Goal: Check status: Check status

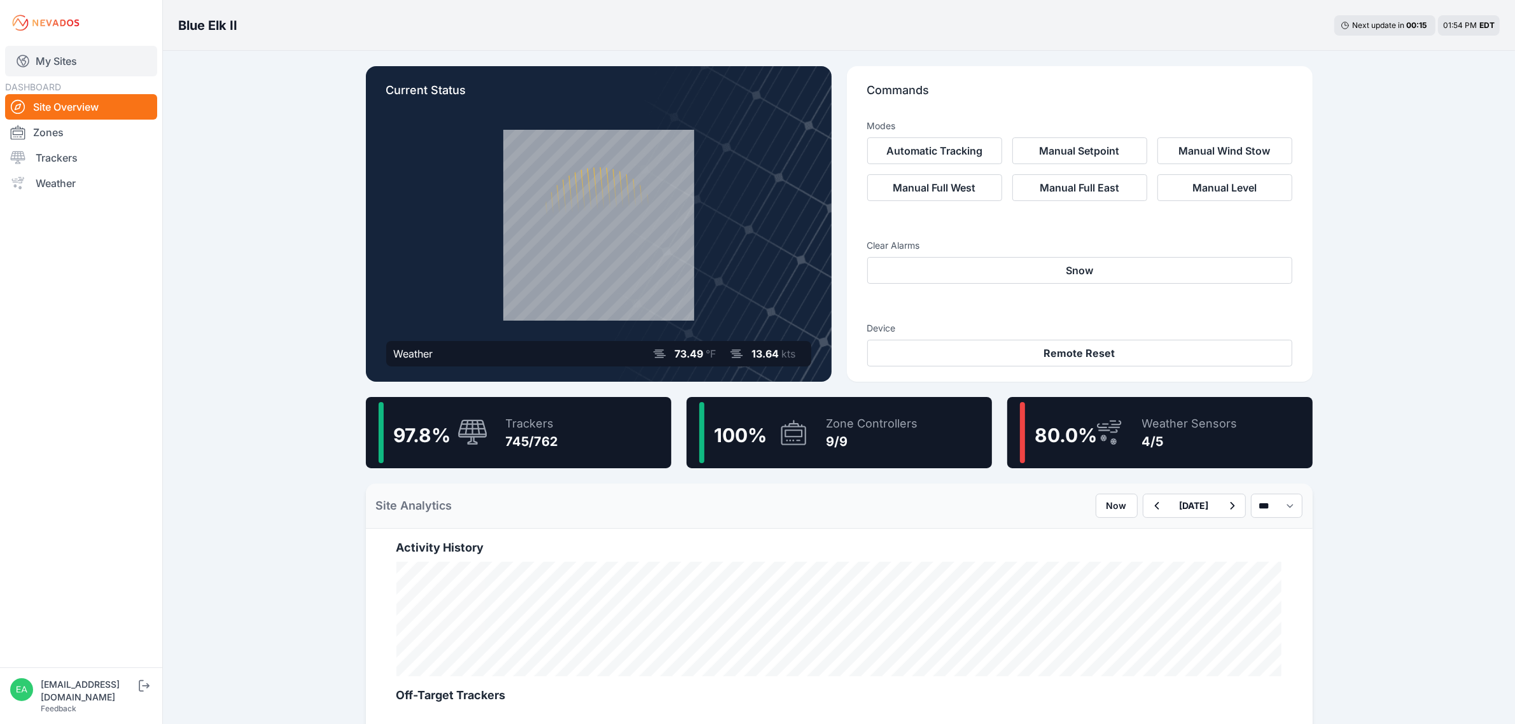
click at [78, 71] on link "My Sites" at bounding box center [81, 61] width 152 height 31
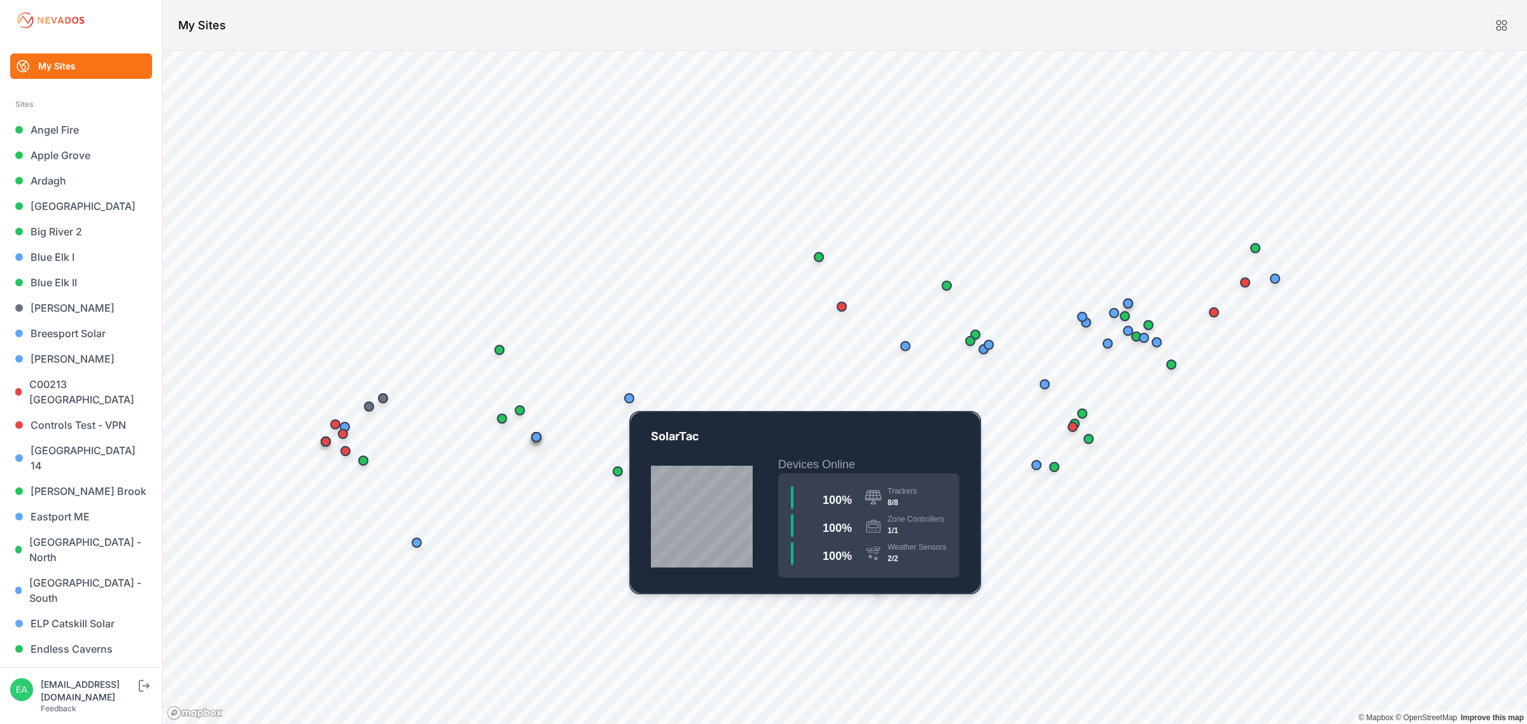
click at [629, 391] on div "Map marker" at bounding box center [629, 398] width 25 height 25
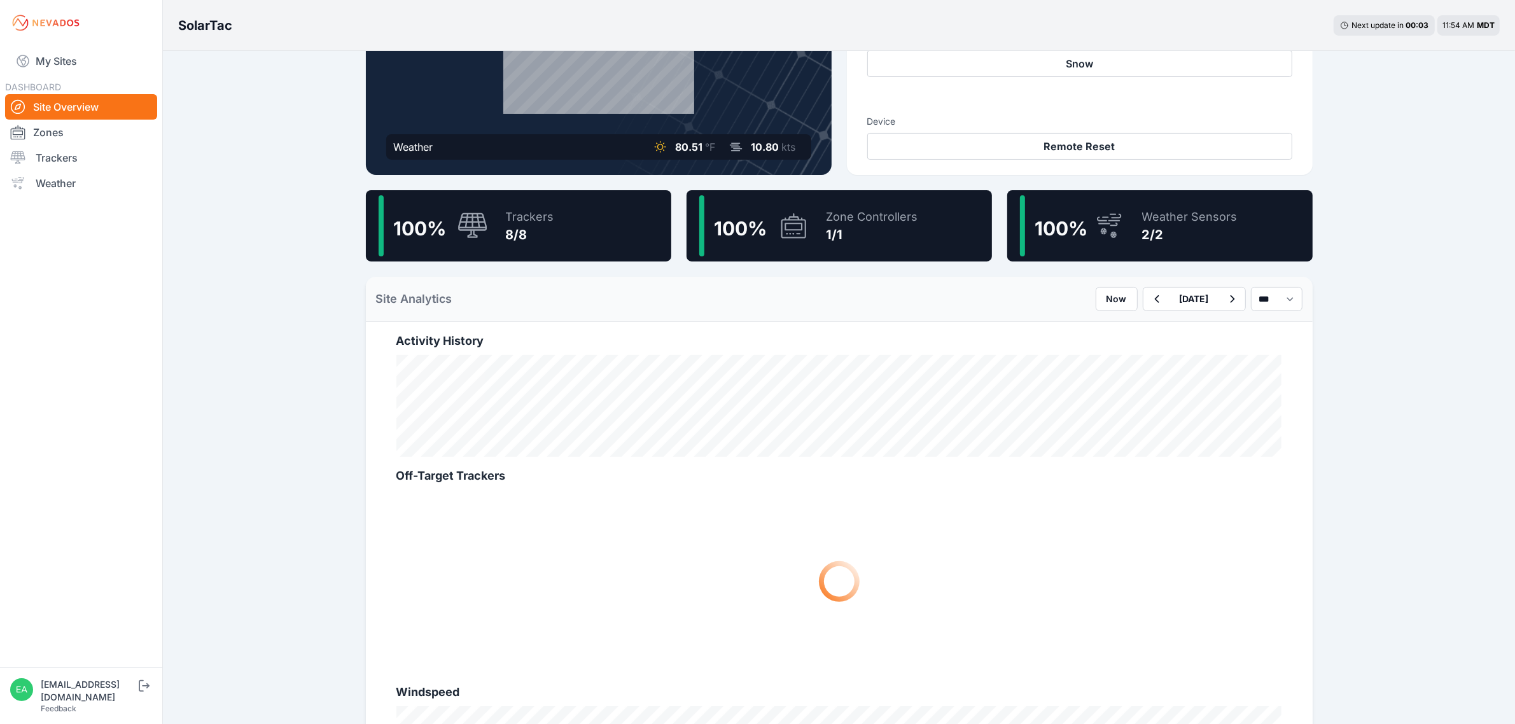
scroll to position [239, 0]
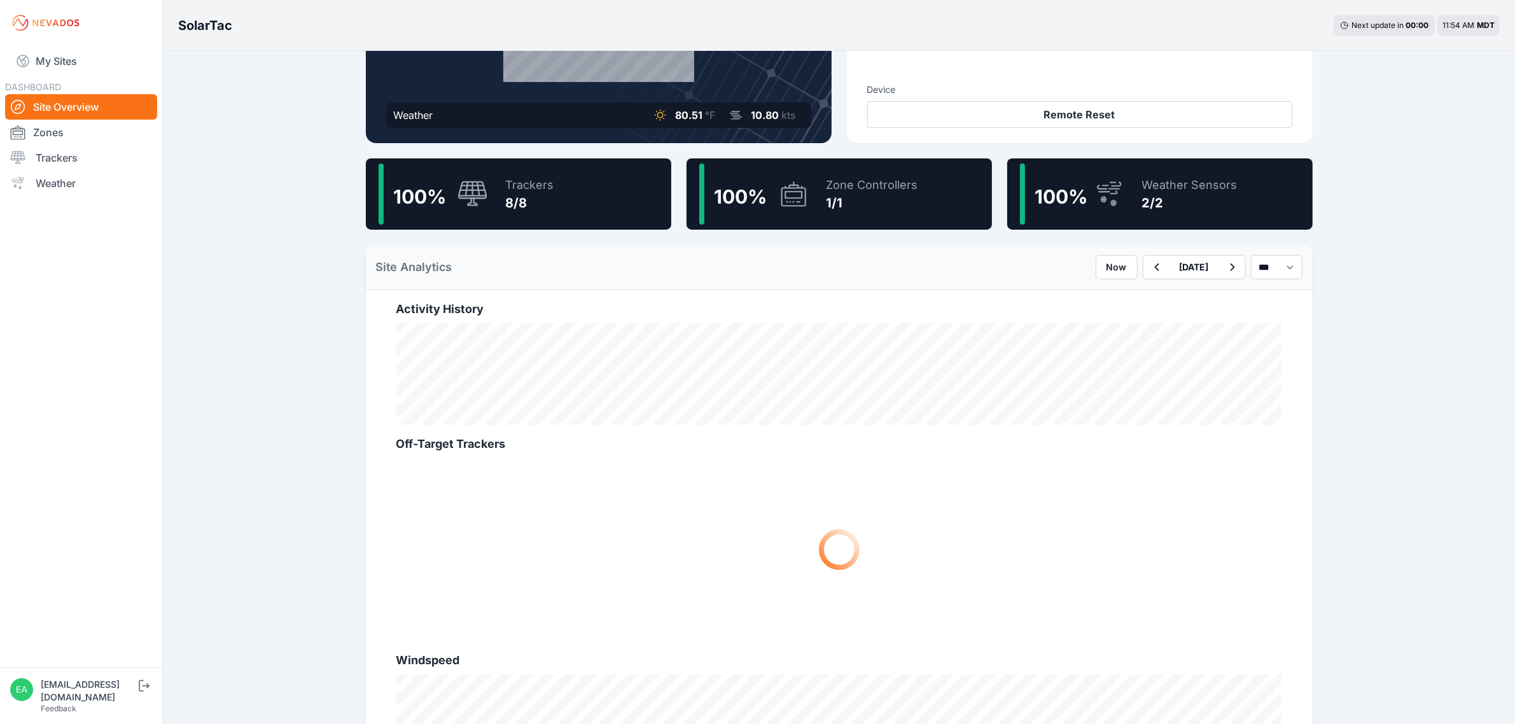
click at [487, 194] on icon at bounding box center [473, 194] width 31 height 27
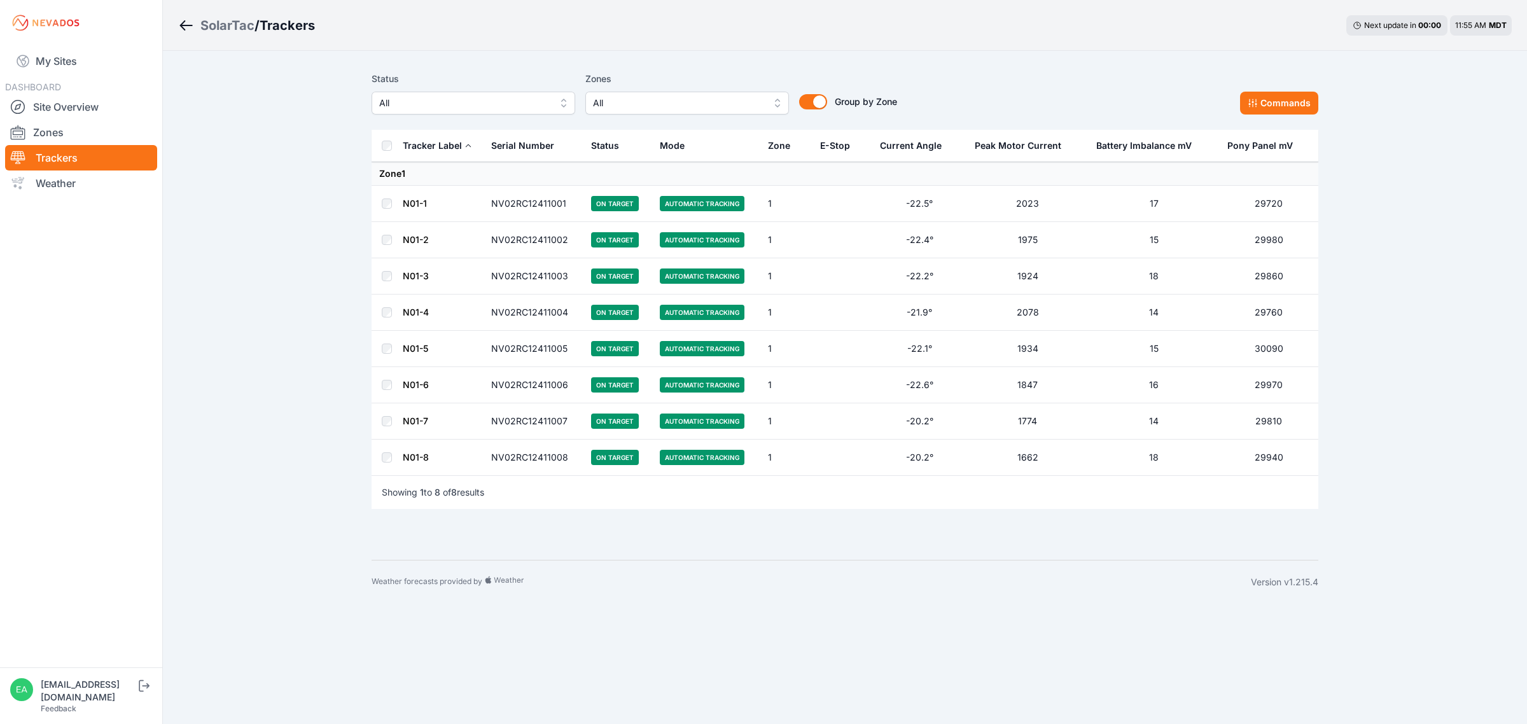
click at [420, 309] on link "N01-4" at bounding box center [416, 312] width 26 height 11
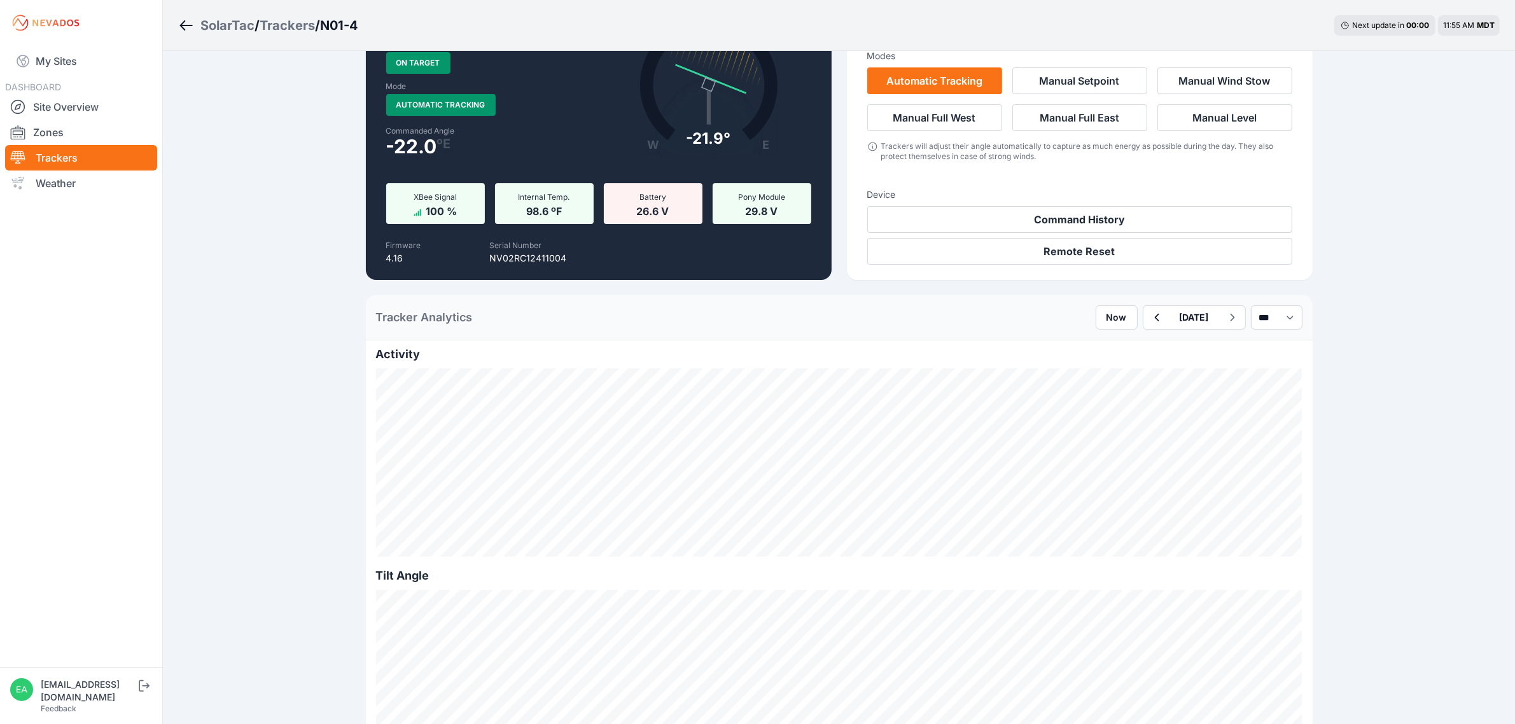
scroll to position [239, 0]
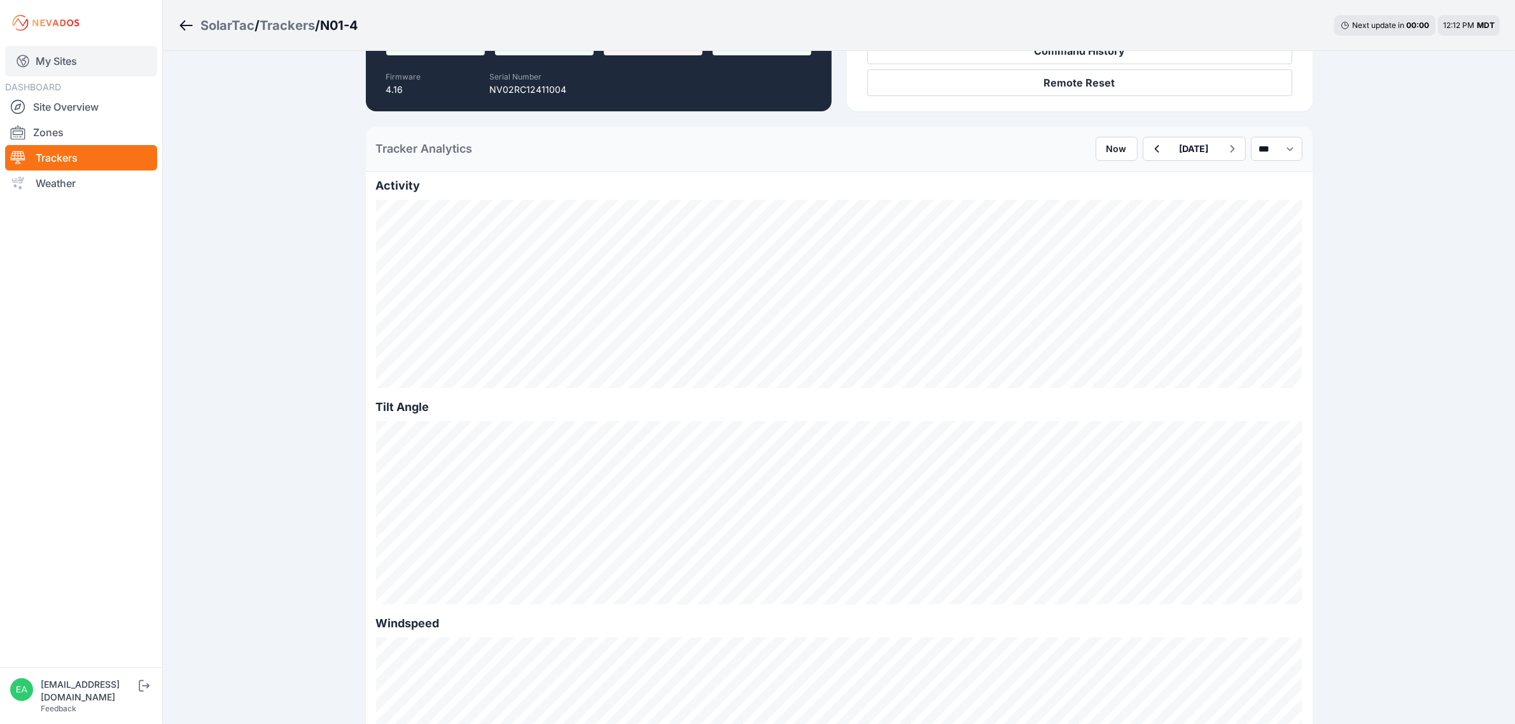
click at [87, 59] on link "My Sites" at bounding box center [81, 61] width 152 height 31
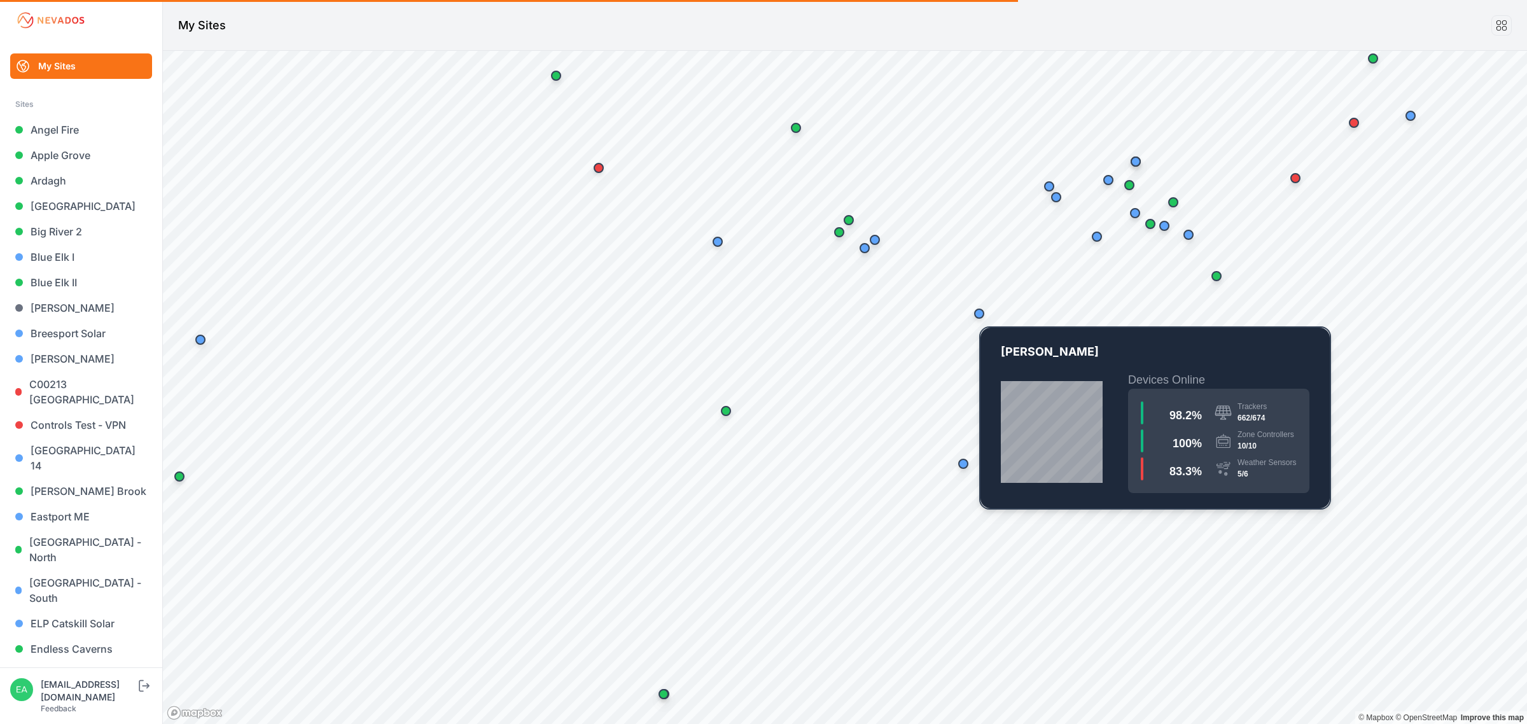
click at [987, 316] on div "Map marker" at bounding box center [979, 313] width 25 height 25
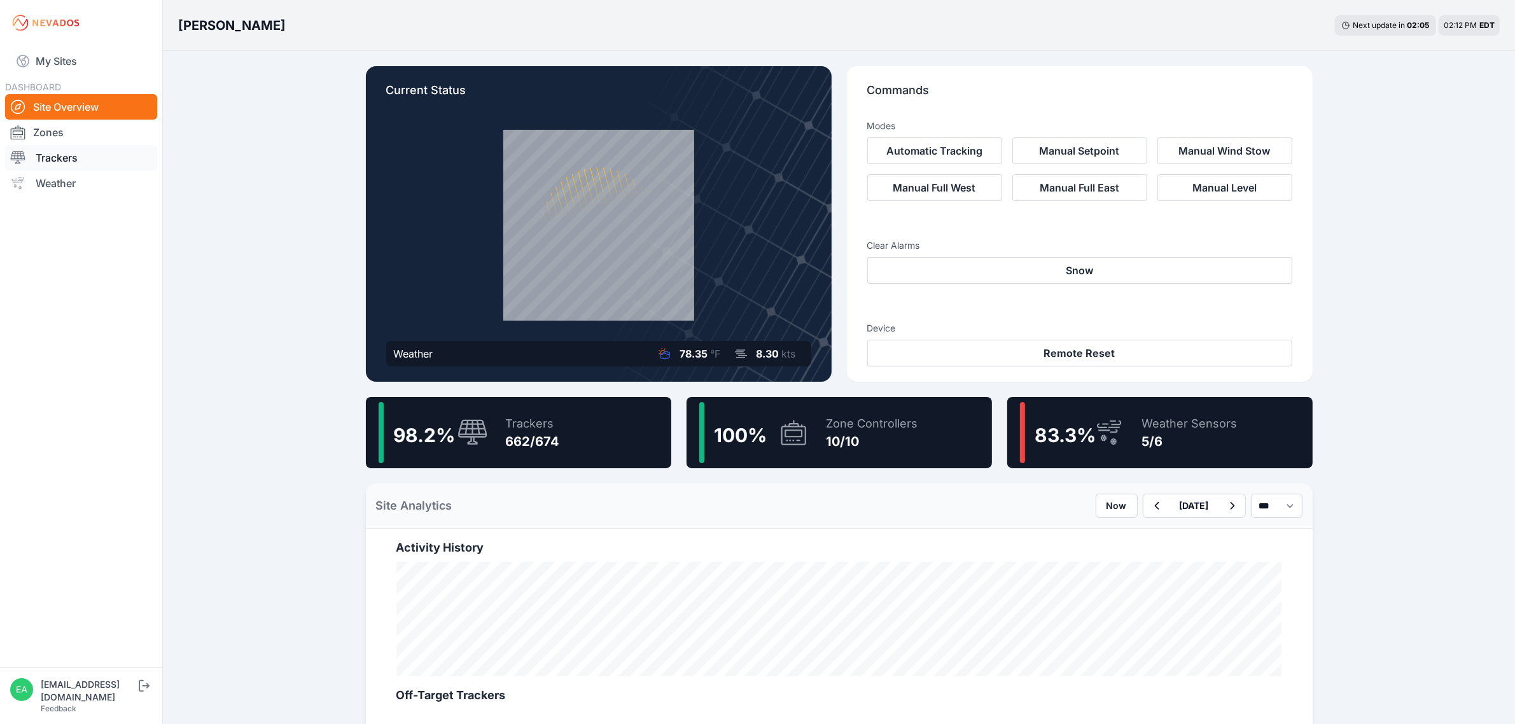
click at [140, 157] on link "Trackers" at bounding box center [81, 157] width 152 height 25
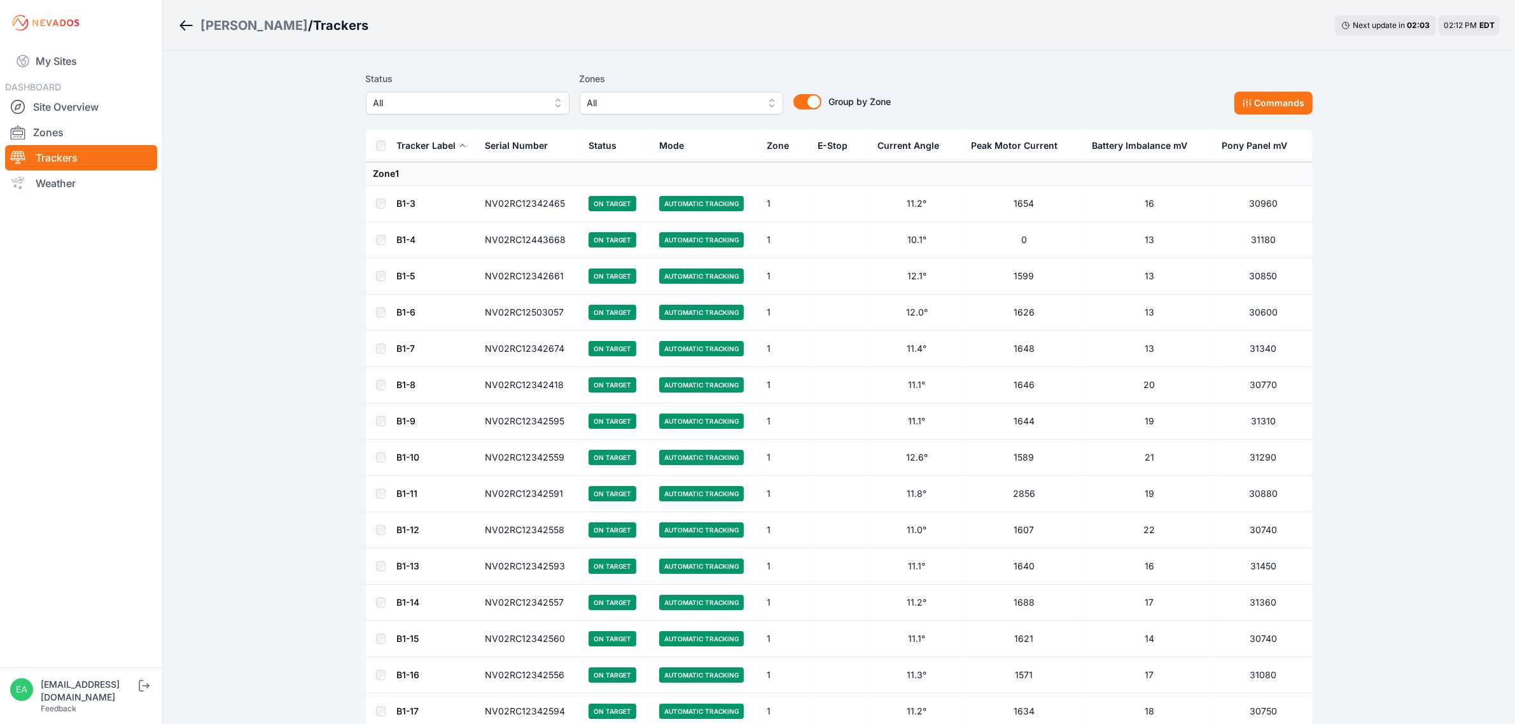
click at [478, 100] on span "All" at bounding box center [459, 102] width 171 height 15
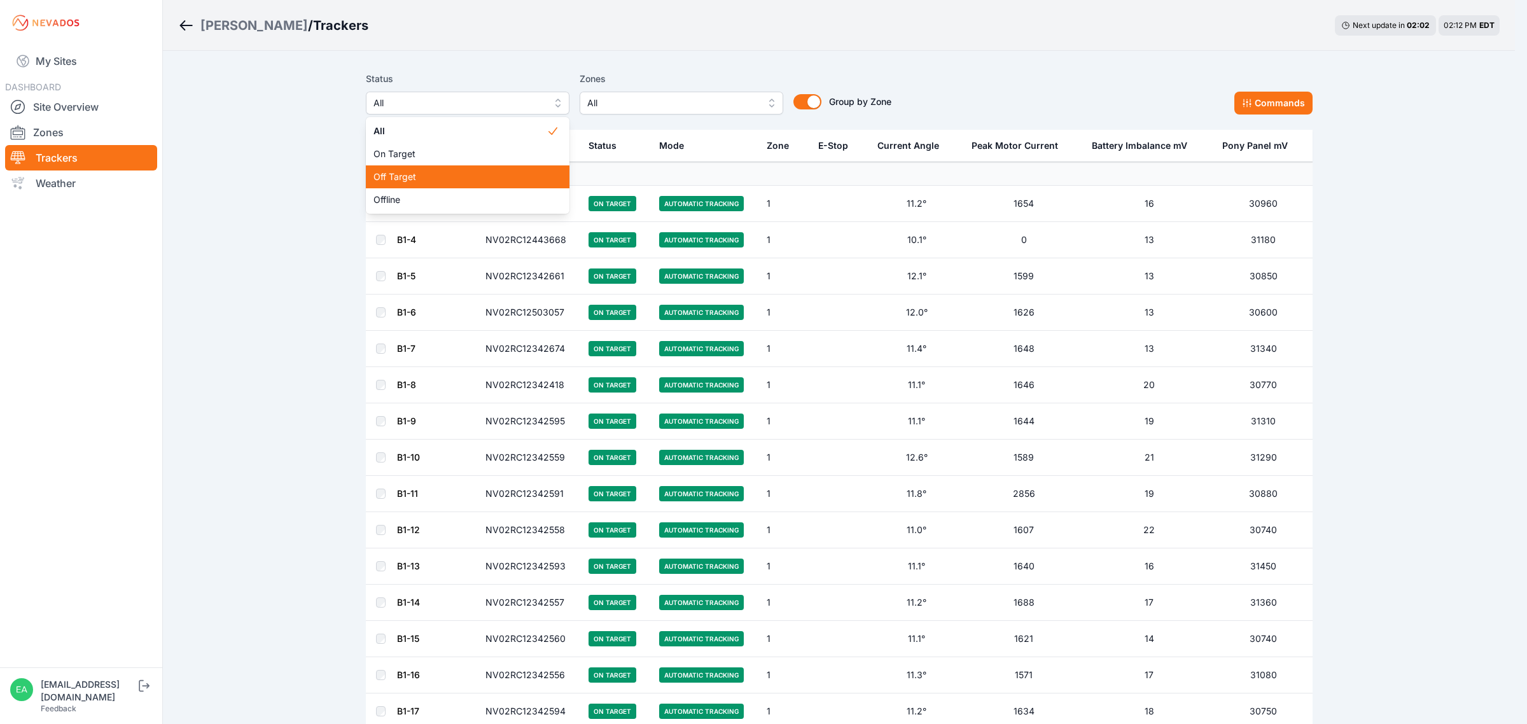
click at [431, 179] on span "Off Target" at bounding box center [460, 177] width 173 height 13
